Goal: Task Accomplishment & Management: Use online tool/utility

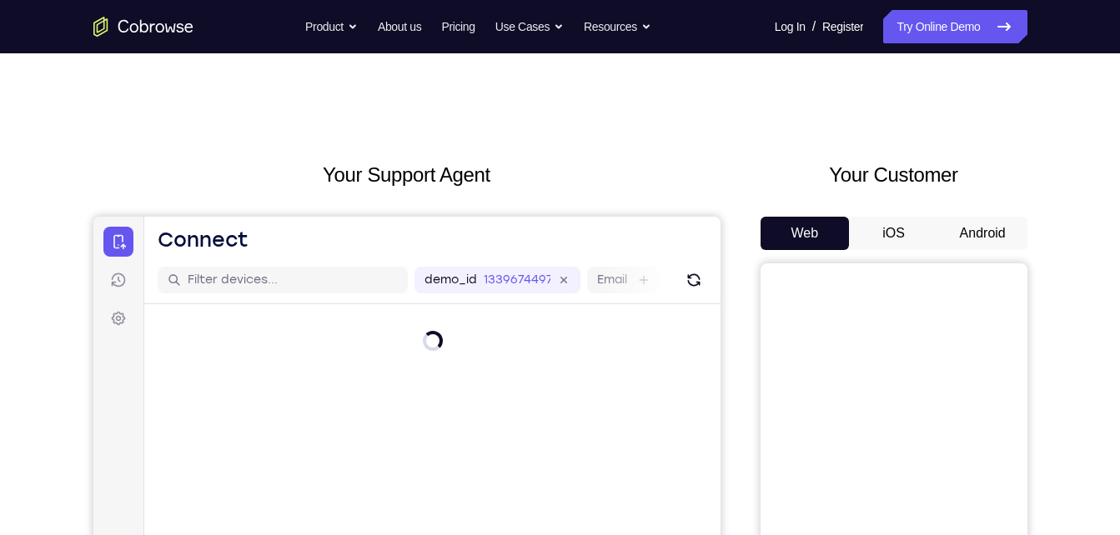
click at [976, 241] on button "Android" at bounding box center [982, 233] width 89 height 33
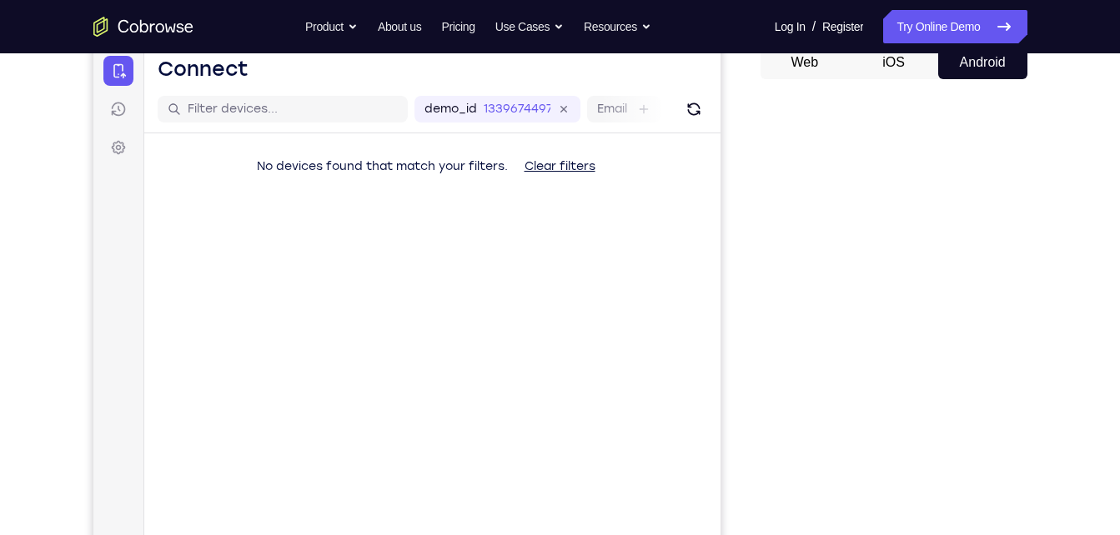
scroll to position [172, 0]
click at [685, 118] on button "Refresh" at bounding box center [693, 108] width 27 height 27
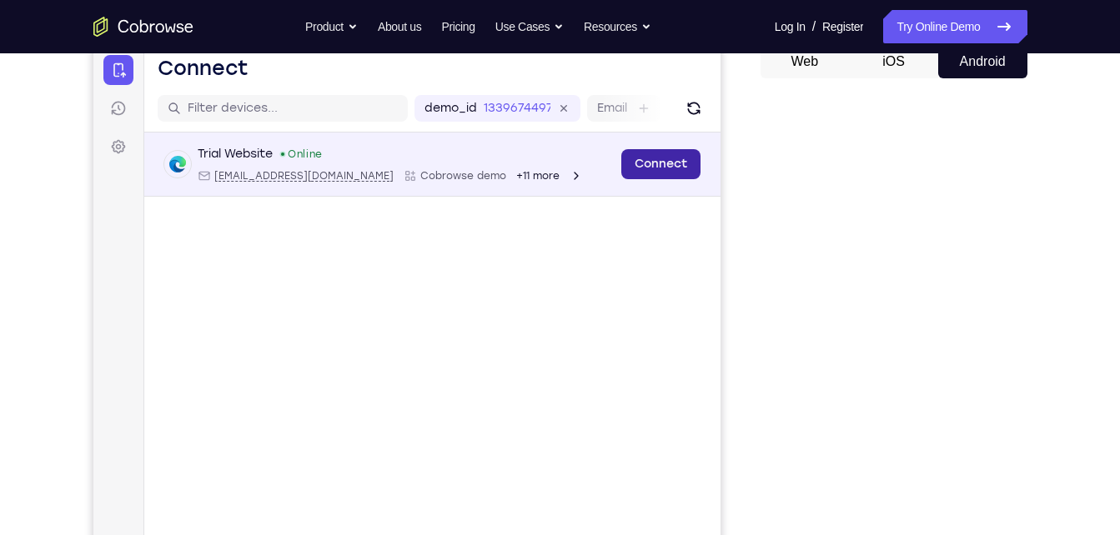
click at [631, 167] on link "Connect" at bounding box center [659, 164] width 79 height 30
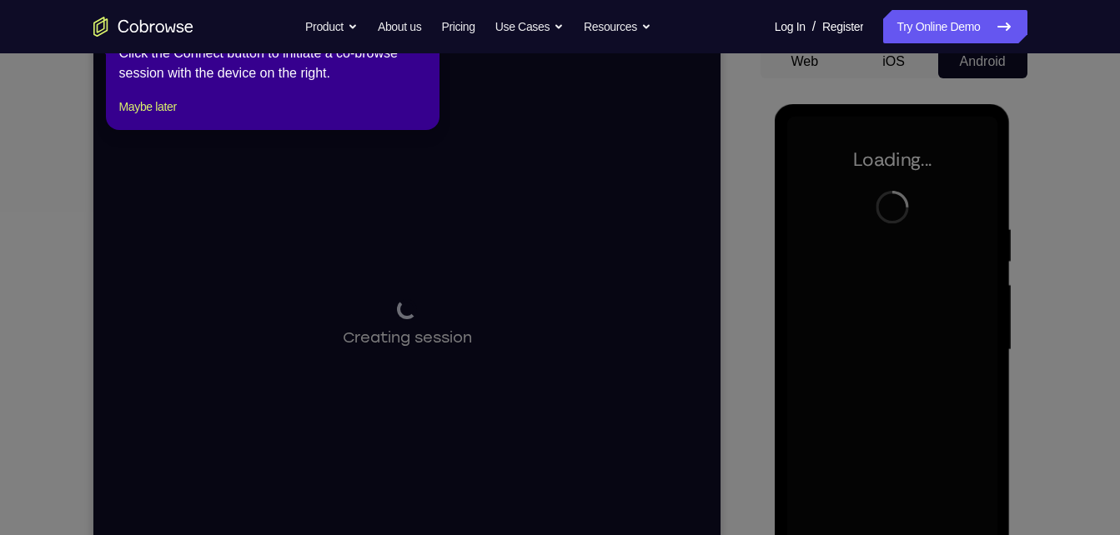
scroll to position [193, 0]
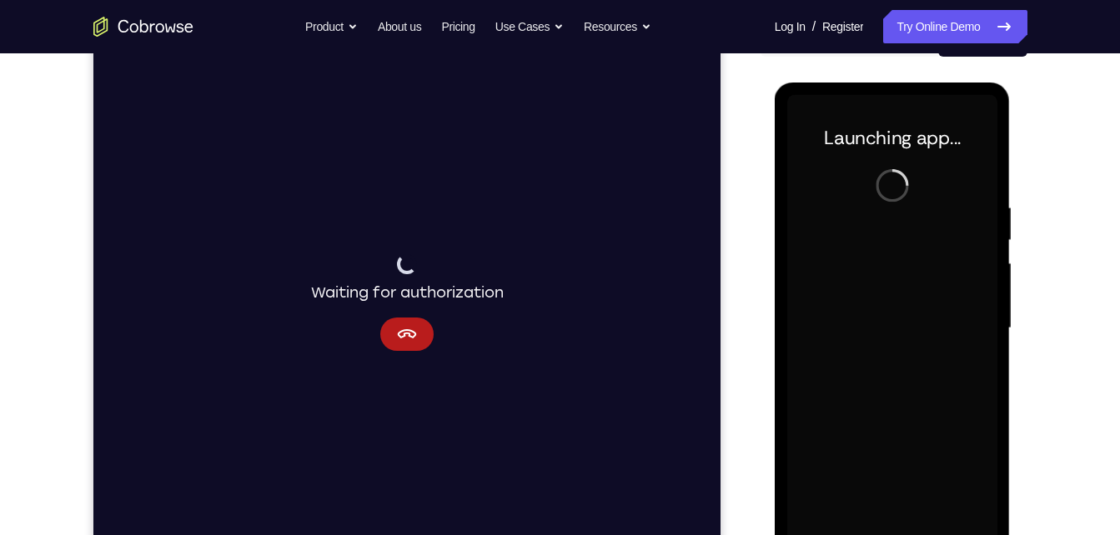
click at [765, 144] on div at bounding box center [893, 326] width 267 height 513
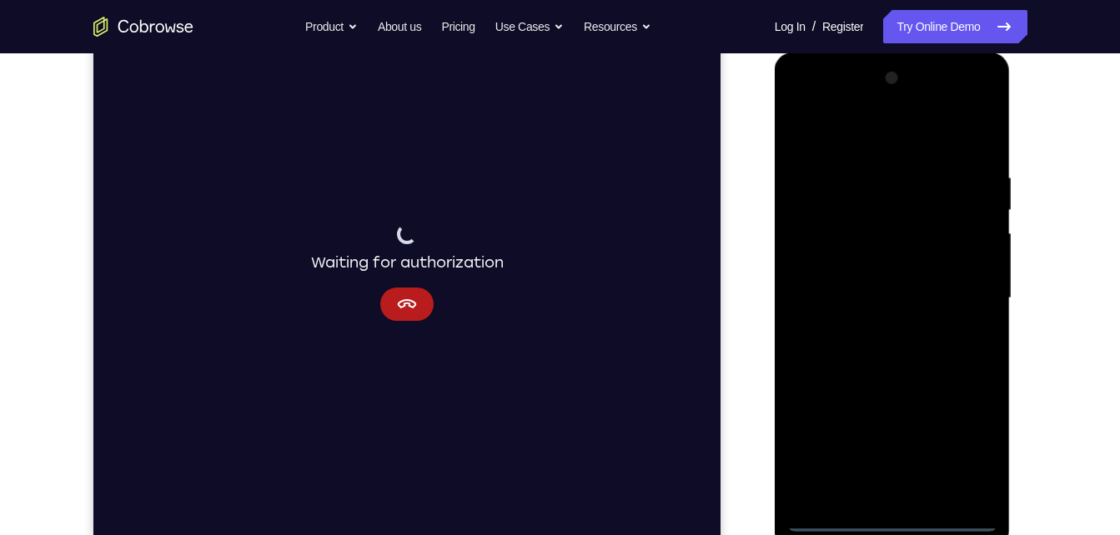
scroll to position [229, 0]
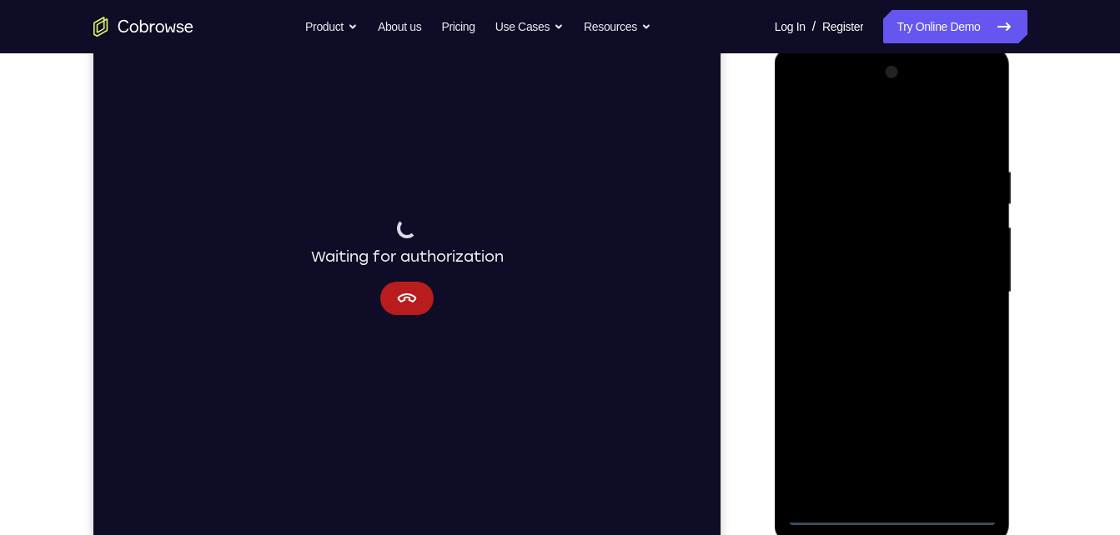
click at [887, 516] on div at bounding box center [892, 292] width 210 height 467
click at [950, 435] on div at bounding box center [892, 292] width 210 height 467
click at [966, 438] on div at bounding box center [892, 292] width 210 height 467
click at [871, 137] on div at bounding box center [892, 292] width 210 height 467
click at [955, 286] on div at bounding box center [892, 292] width 210 height 467
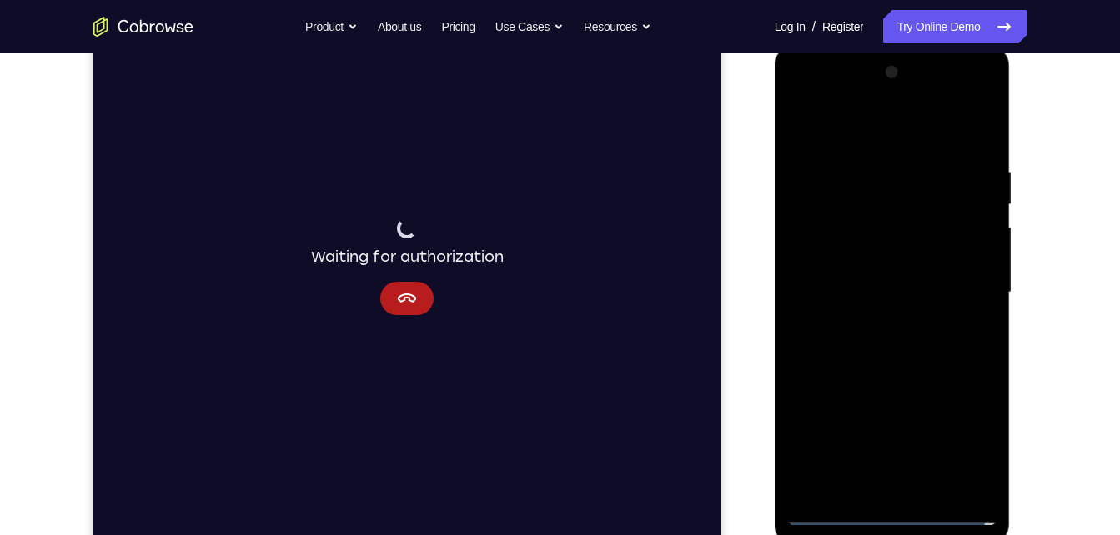
click at [866, 324] on div at bounding box center [892, 292] width 210 height 467
click at [851, 270] on div at bounding box center [892, 292] width 210 height 467
click at [854, 258] on div at bounding box center [892, 292] width 210 height 467
click at [858, 291] on div at bounding box center [892, 292] width 210 height 467
click at [847, 342] on div at bounding box center [892, 292] width 210 height 467
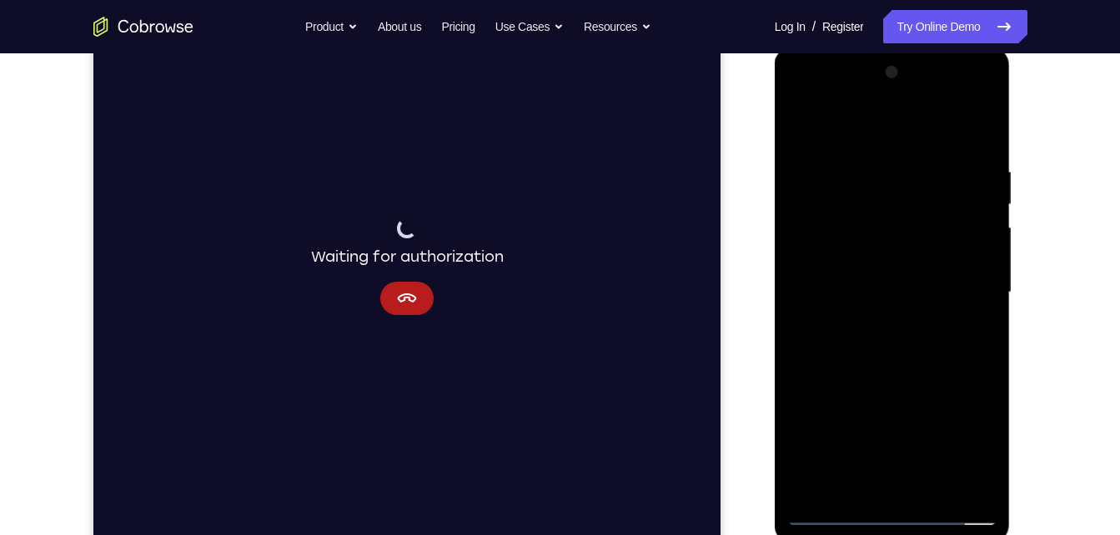
click at [931, 484] on div at bounding box center [892, 292] width 210 height 467
click at [909, 386] on div at bounding box center [892, 292] width 210 height 467
click at [802, 115] on div at bounding box center [892, 292] width 210 height 467
click at [892, 364] on div at bounding box center [892, 292] width 210 height 467
click at [924, 163] on div at bounding box center [892, 292] width 210 height 467
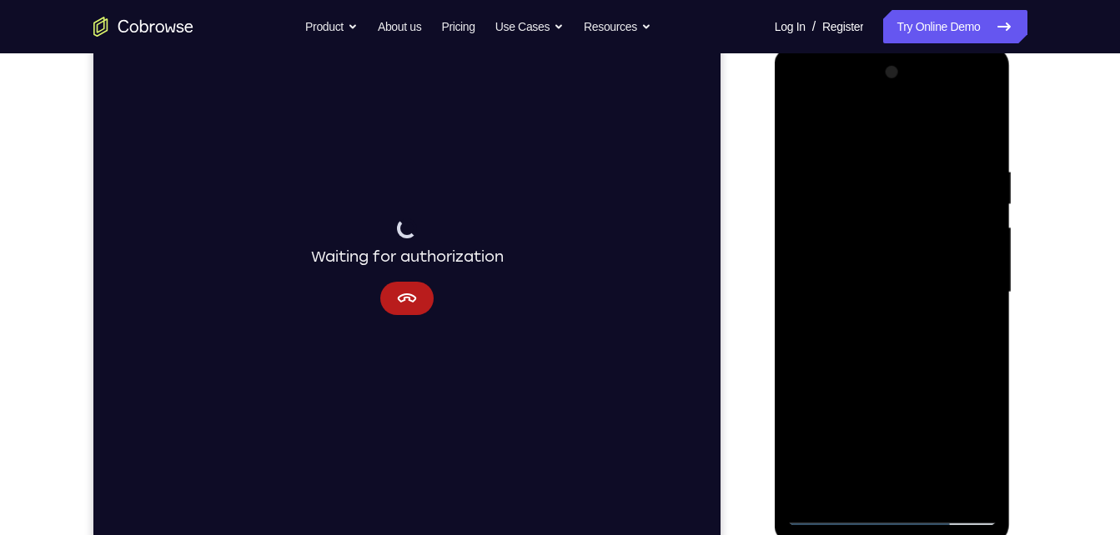
click at [924, 163] on div at bounding box center [892, 292] width 210 height 467
click at [978, 154] on div at bounding box center [892, 292] width 210 height 467
click at [977, 132] on div at bounding box center [892, 292] width 210 height 467
click at [851, 488] on div at bounding box center [892, 292] width 210 height 467
click at [925, 128] on div at bounding box center [892, 292] width 210 height 467
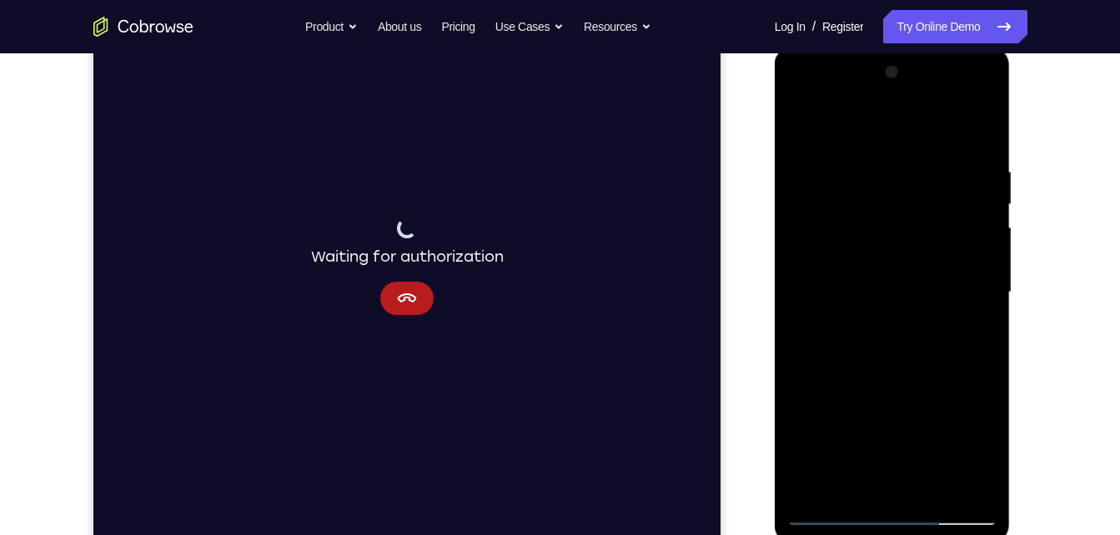
click at [805, 167] on div at bounding box center [892, 292] width 210 height 467
click at [834, 170] on div at bounding box center [892, 292] width 210 height 467
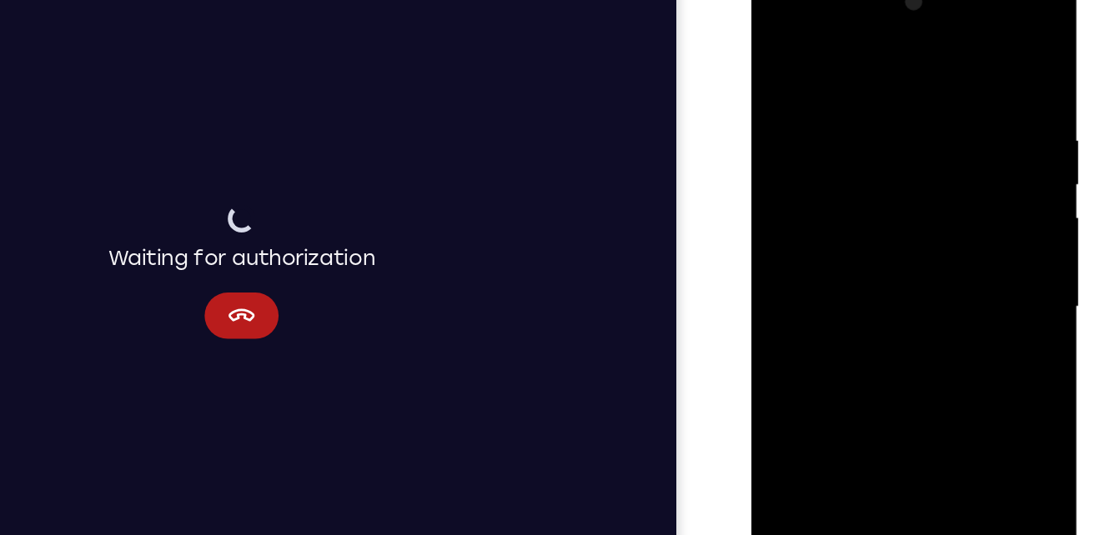
click at [778, 45] on div at bounding box center [869, 212] width 210 height 467
click at [945, 36] on div at bounding box center [869, 212] width 210 height 467
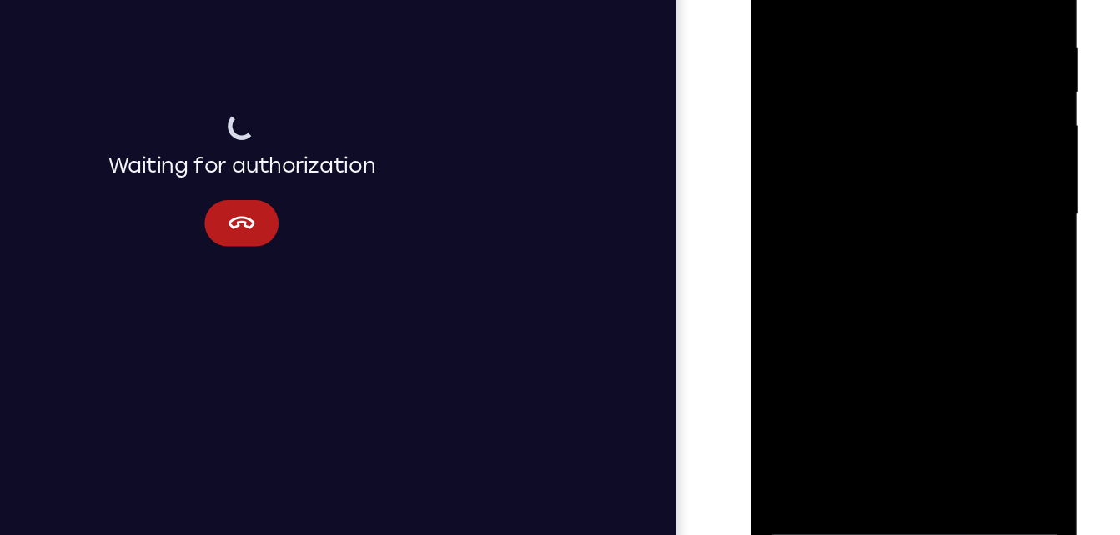
click at [790, 316] on div at bounding box center [869, 120] width 210 height 467
click at [899, 10] on div at bounding box center [869, 120] width 210 height 467
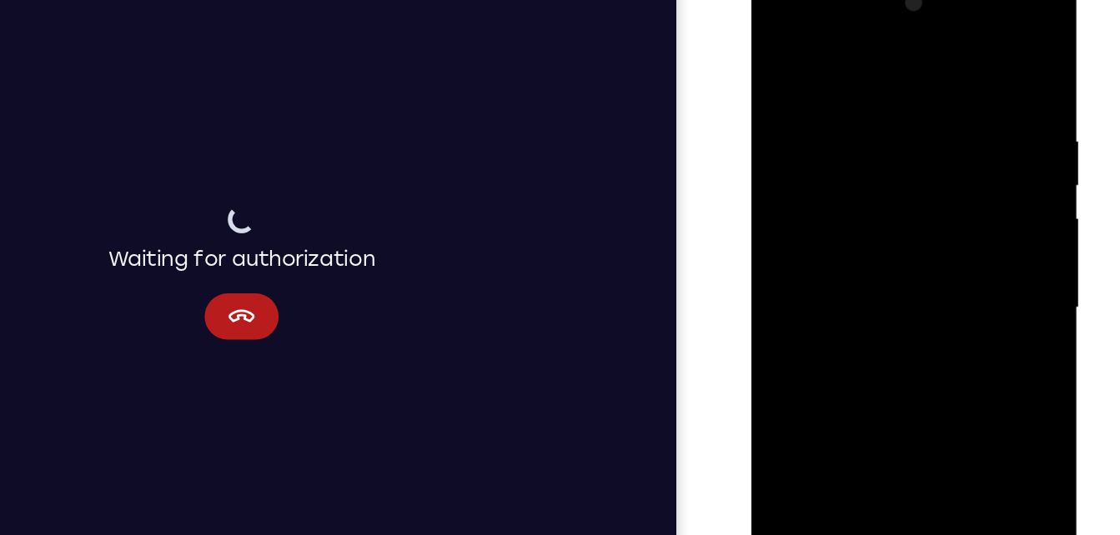
click at [787, 53] on div at bounding box center [869, 214] width 210 height 467
click at [797, 279] on div at bounding box center [869, 214] width 210 height 467
click at [777, 48] on div at bounding box center [869, 214] width 210 height 467
click at [815, 294] on div at bounding box center [869, 214] width 210 height 467
drag, startPoint x: 815, startPoint y: 326, endPoint x: 802, endPoint y: 408, distance: 82.7
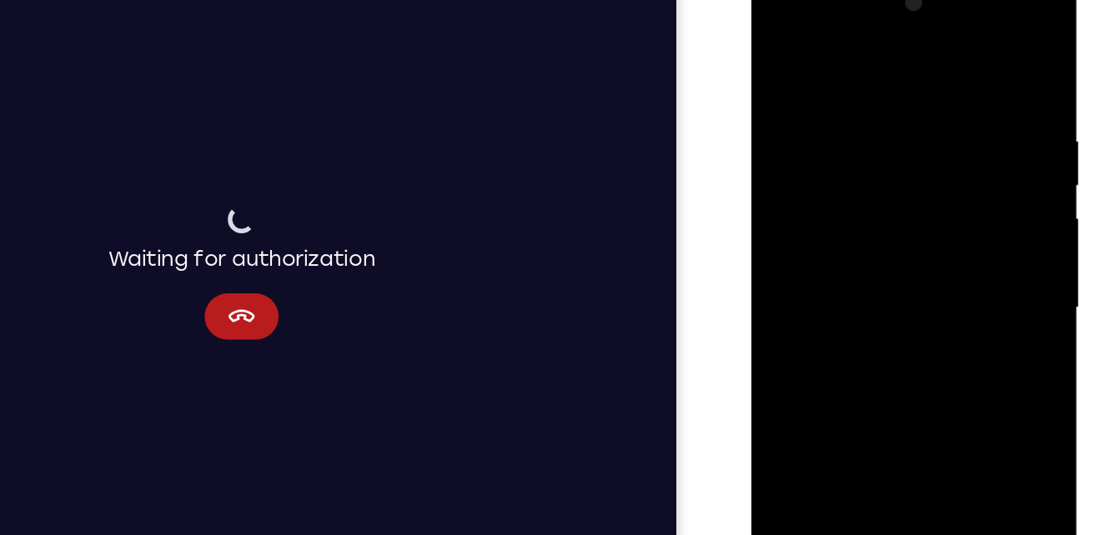
click at [802, 408] on div at bounding box center [869, 214] width 210 height 467
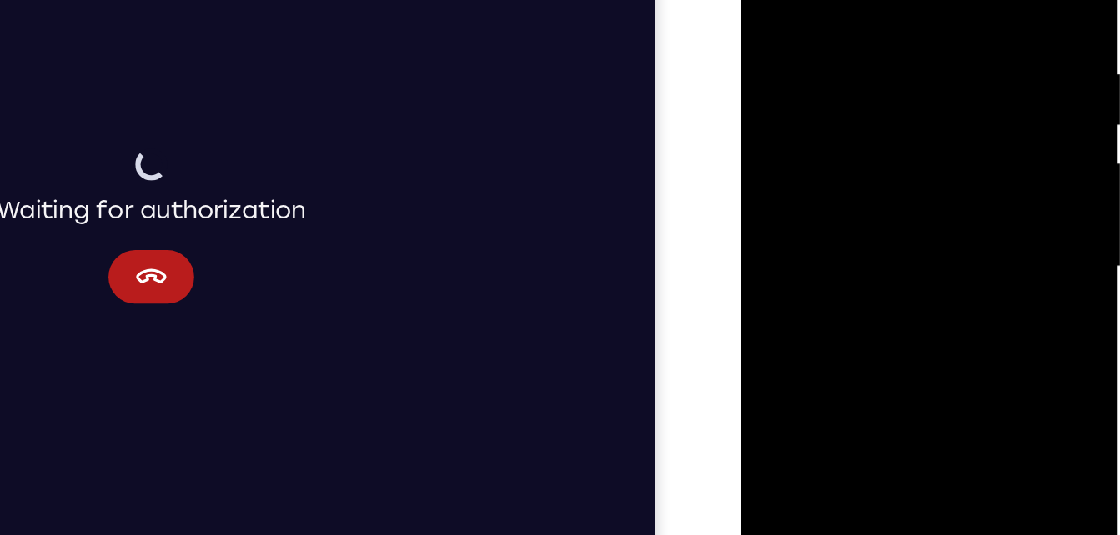
click at [952, 134] on div at bounding box center [859, 119] width 210 height 467
click at [954, 134] on div at bounding box center [859, 119] width 210 height 467
click at [950, 132] on div at bounding box center [859, 119] width 210 height 467
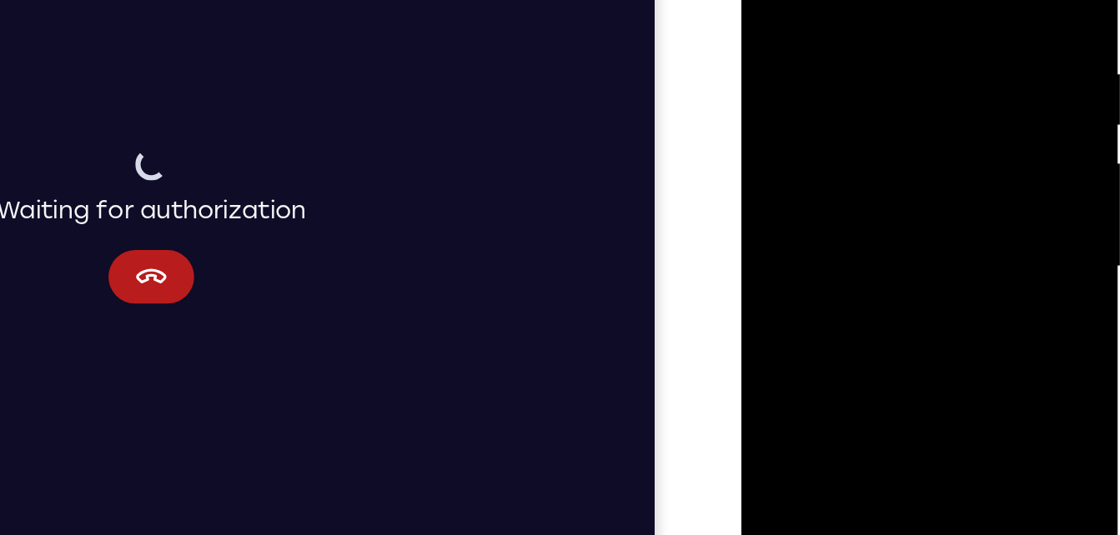
click at [950, 132] on div at bounding box center [859, 119] width 210 height 467
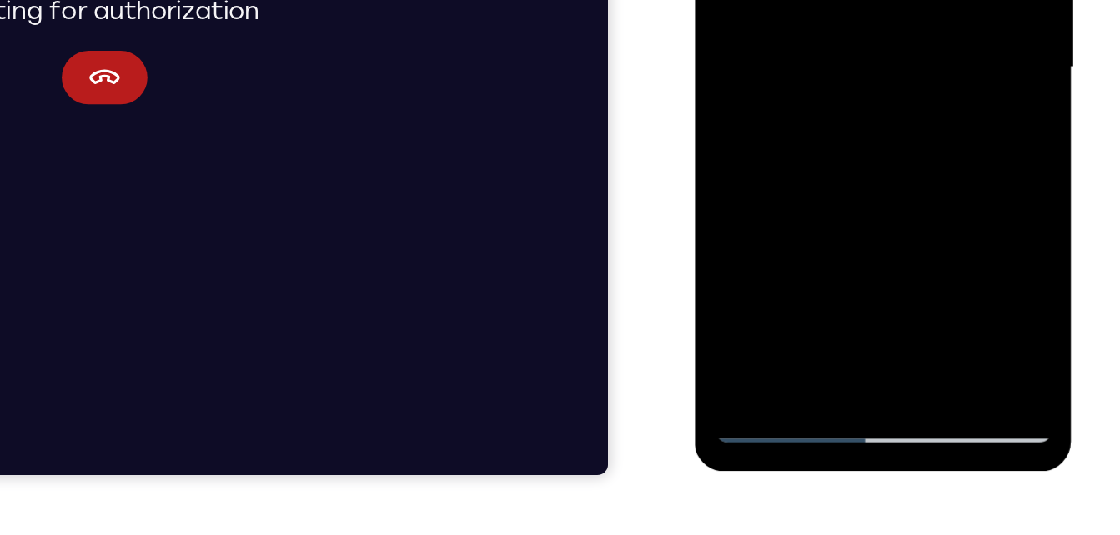
scroll to position [277, 0]
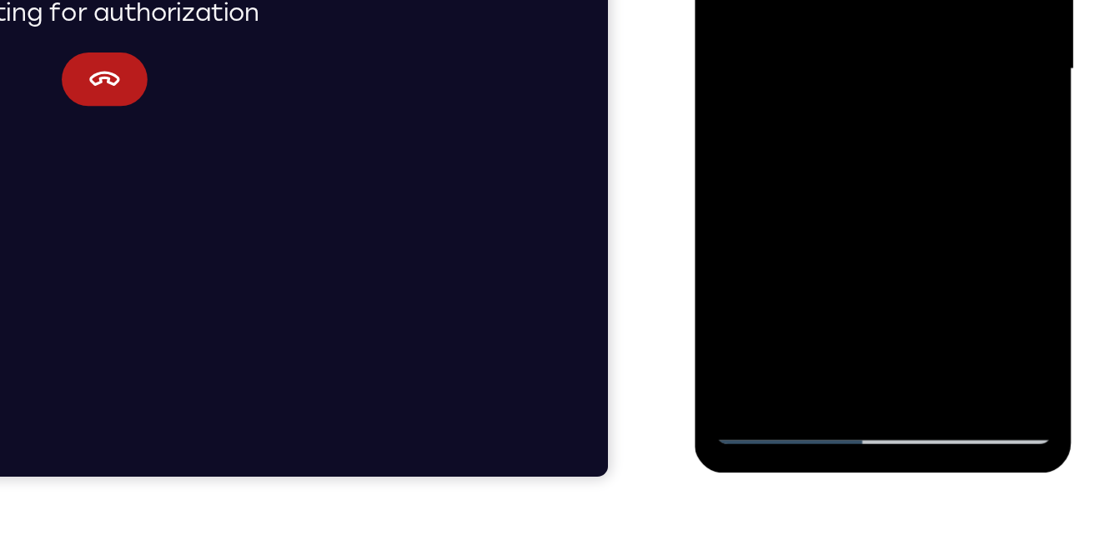
drag, startPoint x: 843, startPoint y: 53, endPoint x: 825, endPoint y: -16, distance: 71.4
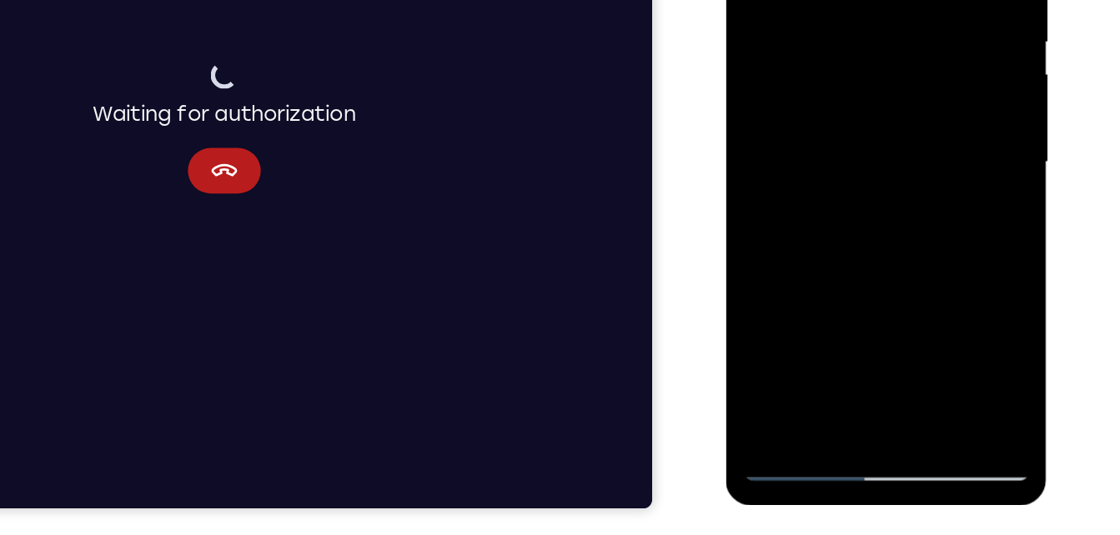
click at [878, 272] on div at bounding box center [843, 73] width 210 height 467
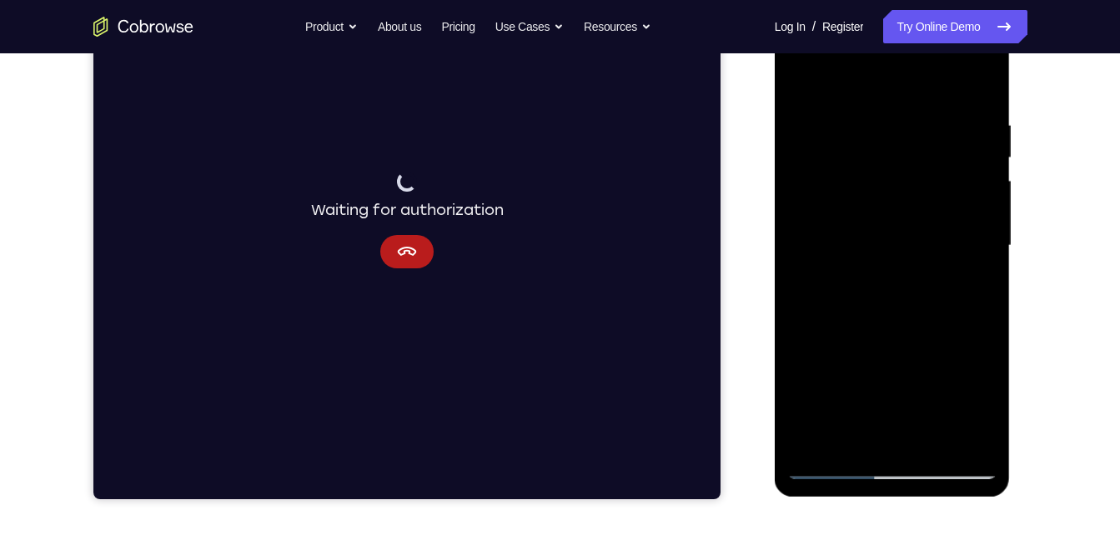
click at [808, 79] on div at bounding box center [892, 246] width 210 height 467
drag, startPoint x: 873, startPoint y: 239, endPoint x: 825, endPoint y: 447, distance: 213.0
click at [825, 447] on div at bounding box center [892, 246] width 210 height 467
drag, startPoint x: 934, startPoint y: 190, endPoint x: 947, endPoint y: 477, distance: 287.1
click at [947, 477] on div at bounding box center [892, 246] width 210 height 467
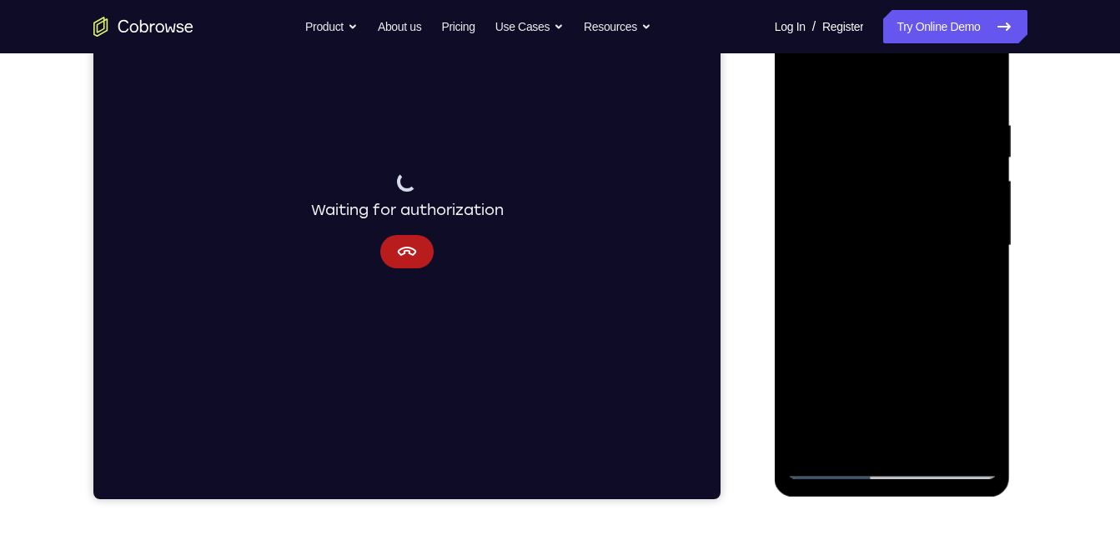
click at [874, 117] on div at bounding box center [892, 246] width 210 height 467
click at [968, 150] on div at bounding box center [892, 246] width 210 height 467
click at [971, 150] on div at bounding box center [892, 246] width 210 height 467
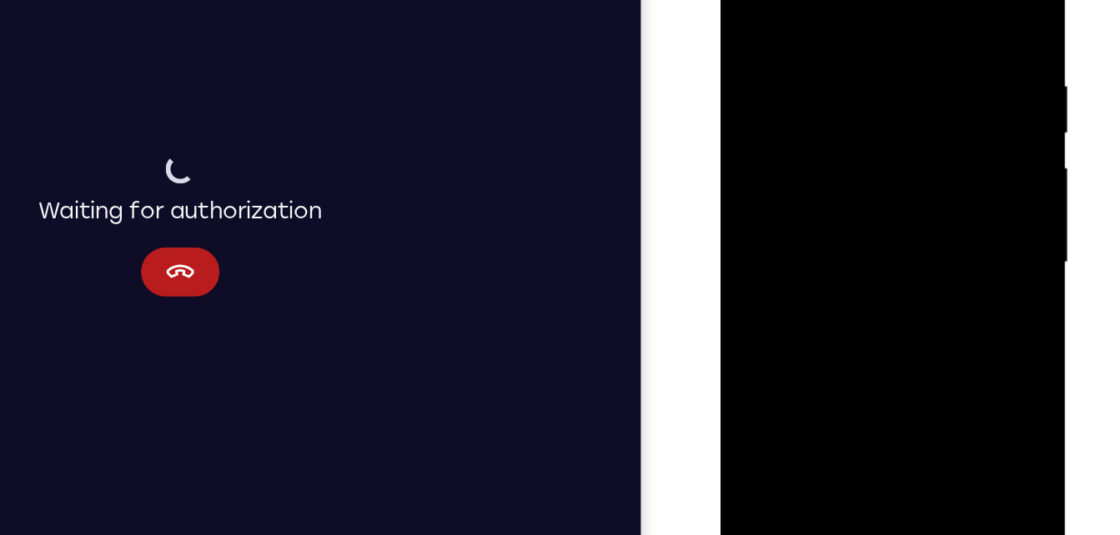
click at [750, 164] on div at bounding box center [838, 148] width 210 height 467
click at [922, 123] on div at bounding box center [838, 148] width 210 height 467
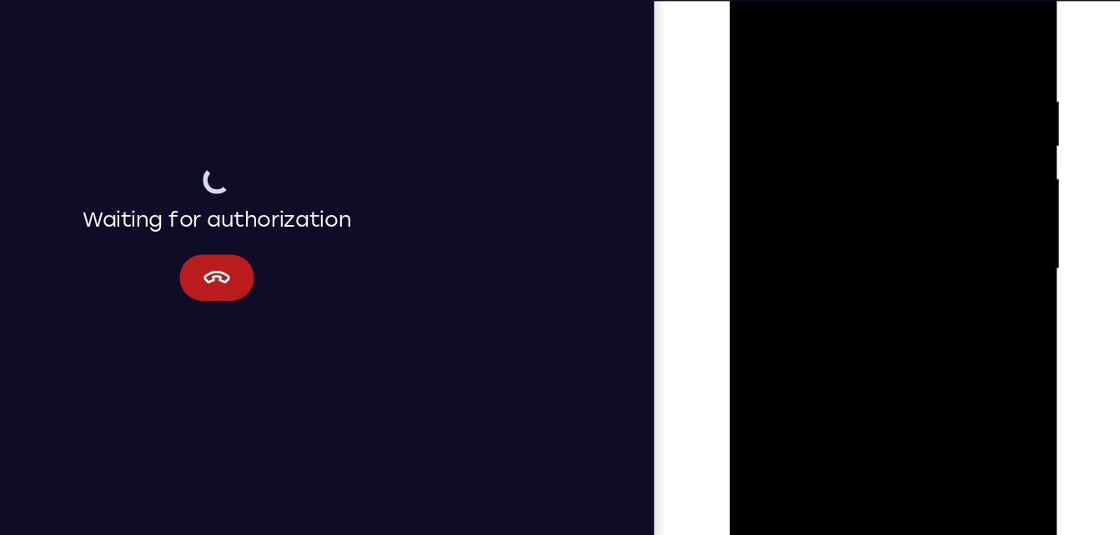
drag, startPoint x: 914, startPoint y: 121, endPoint x: 782, endPoint y: 92, distance: 134.9
click at [782, 92] on div at bounding box center [846, 173] width 210 height 467
click at [904, 100] on div at bounding box center [846, 173] width 210 height 467
click at [933, 128] on div at bounding box center [846, 173] width 210 height 467
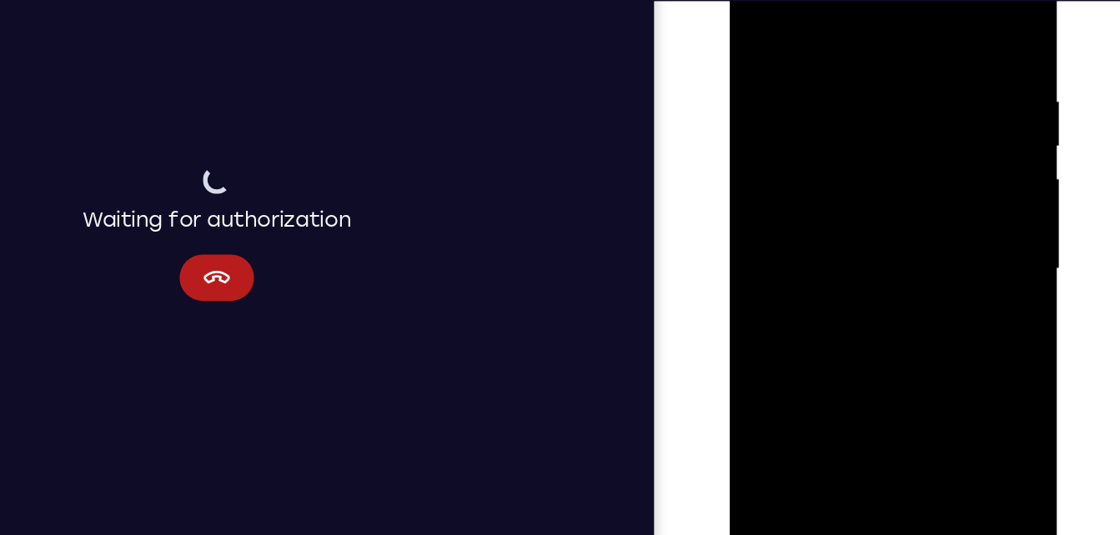
click at [933, 128] on div at bounding box center [846, 173] width 210 height 467
drag, startPoint x: 933, startPoint y: 128, endPoint x: 727, endPoint y: 121, distance: 206.1
click at [729, 121] on html "Online web based iOS Simulators and Android Emulators. Run iPhone, iPad, Mobile…" at bounding box center [848, 177] width 238 height 500
click at [918, 81] on div at bounding box center [846, 173] width 210 height 467
click at [762, 87] on div at bounding box center [846, 173] width 210 height 467
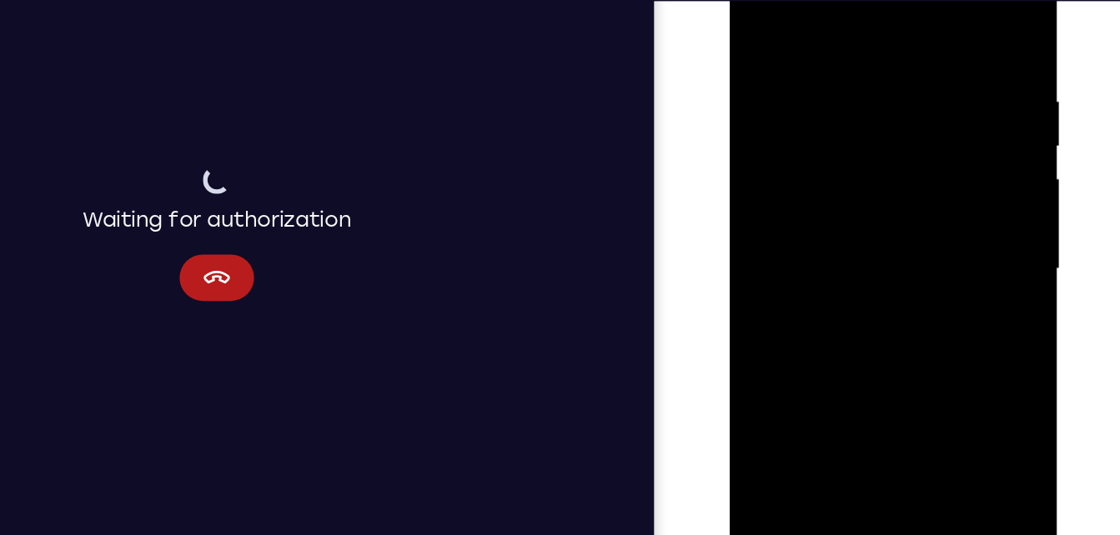
click at [772, 41] on div at bounding box center [846, 173] width 210 height 467
click at [779, 18] on div at bounding box center [846, 173] width 210 height 467
click at [779, 22] on div at bounding box center [846, 173] width 210 height 467
click at [771, 51] on div at bounding box center [846, 173] width 210 height 467
click at [751, 5] on div at bounding box center [846, 173] width 210 height 467
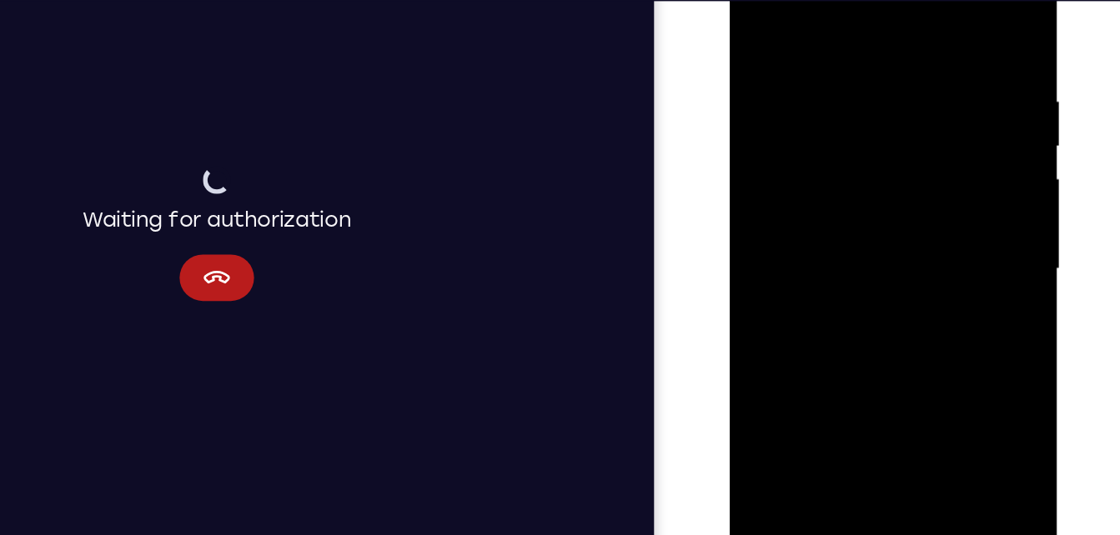
click at [926, 9] on div at bounding box center [846, 173] width 210 height 467
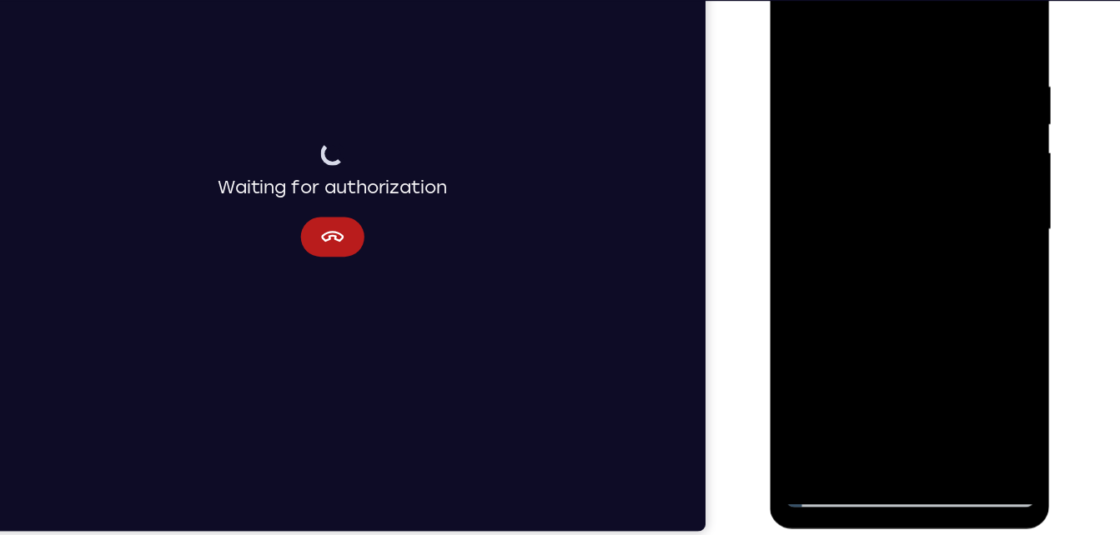
click at [825, 414] on div at bounding box center [887, 184] width 210 height 467
click at [829, 409] on div at bounding box center [887, 184] width 210 height 467
click at [825, 405] on div at bounding box center [887, 184] width 210 height 467
